Goal: Go to known website: Access a specific website the user already knows

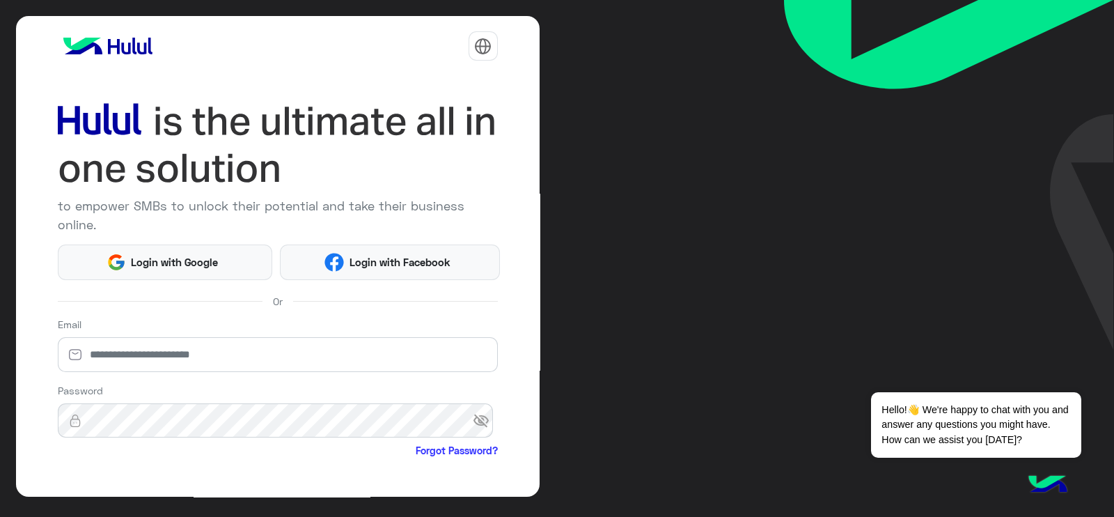
click at [157, 258] on html "to empower SMBs to unlock their potential and take their business online. Login…" at bounding box center [557, 258] width 1114 height 517
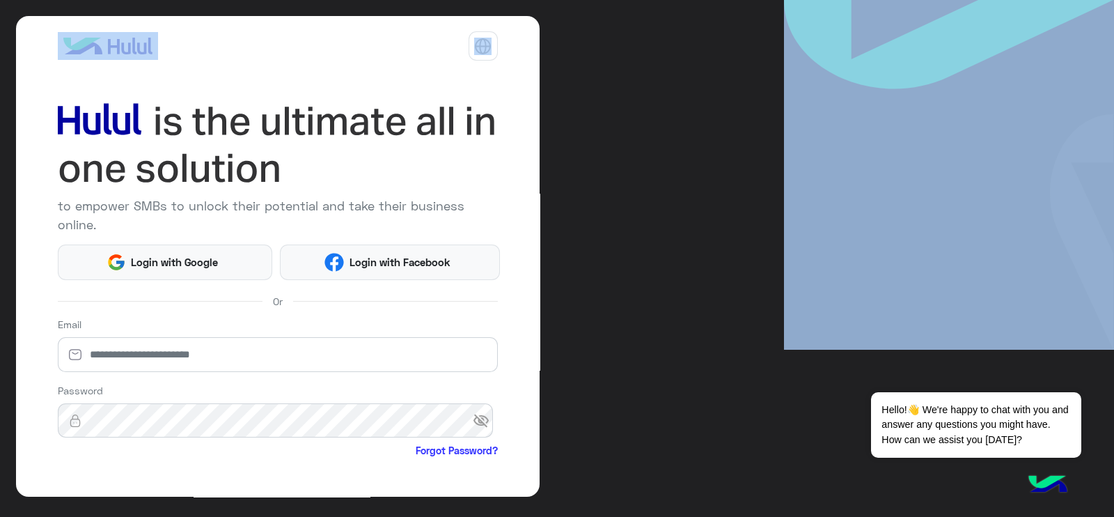
click at [157, 260] on html "to empower SMBs to unlock their potential and take their business online. Login…" at bounding box center [557, 258] width 1114 height 517
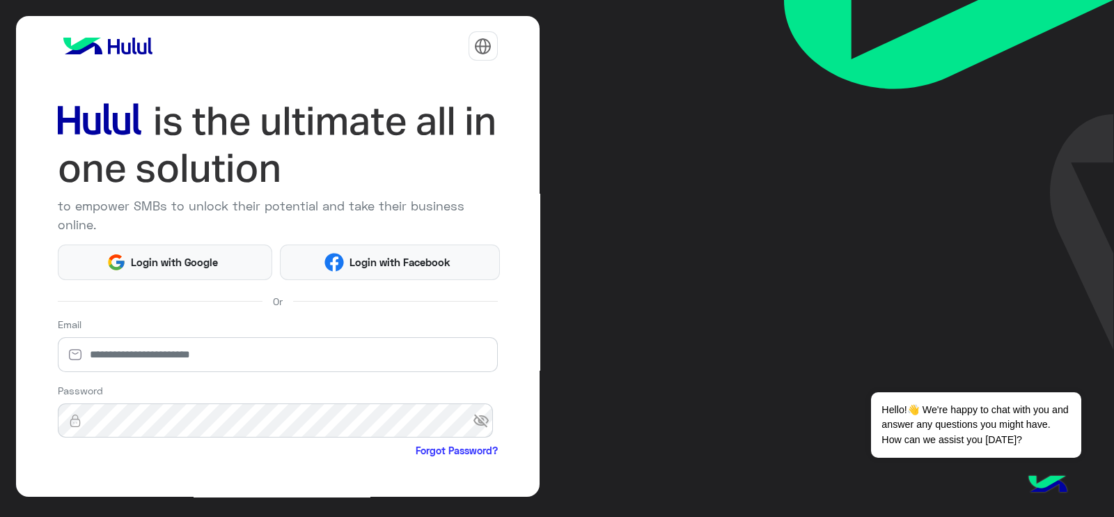
click at [689, 161] on html "to empower SMBs to unlock their potential and take their business online. Login…" at bounding box center [557, 258] width 1114 height 517
click at [194, 256] on span "Login with Google" at bounding box center [174, 262] width 97 height 16
